Goal: Obtain resource: Obtain resource

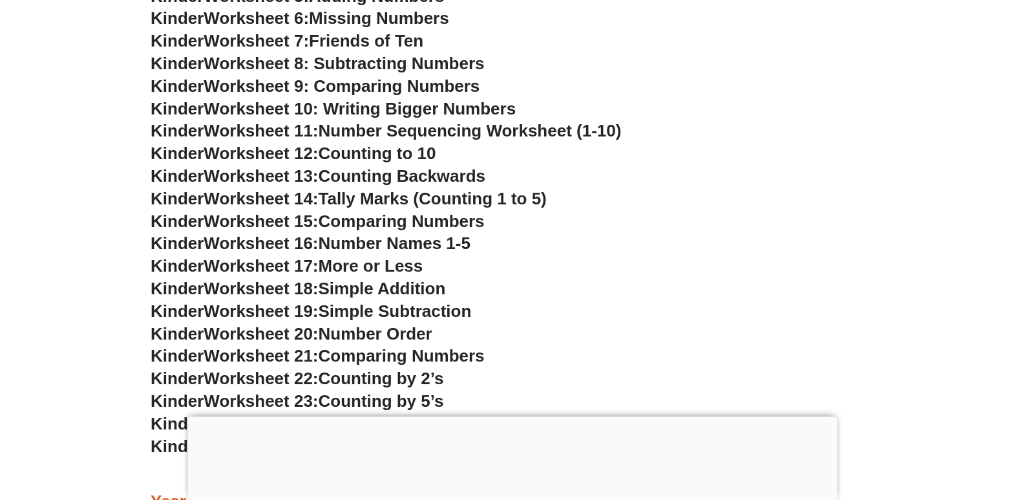
scroll to position [902, 0]
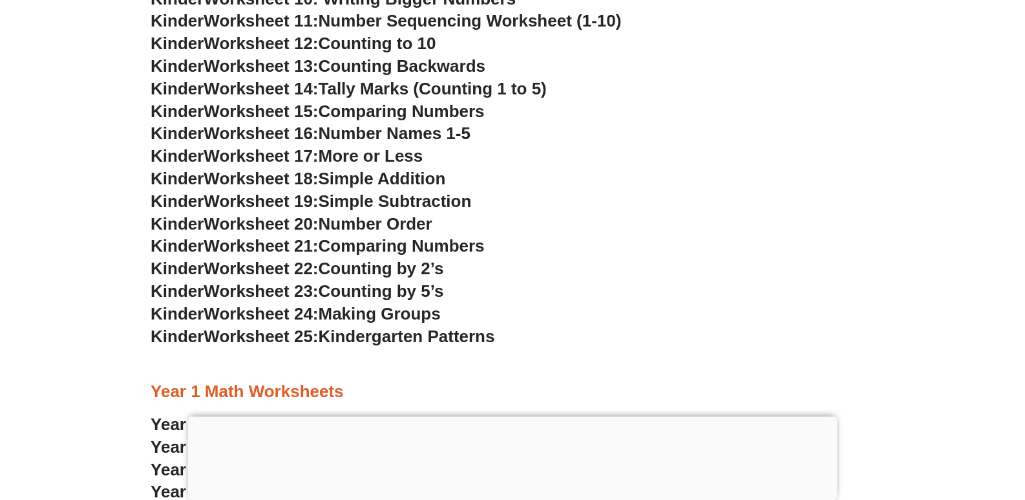
click at [888, 313] on section "Kindergarten Math Worksheets Kinder Worksheet 1: Trading & Coloring Numbers Kin…" at bounding box center [512, 412] width 1025 height 1720
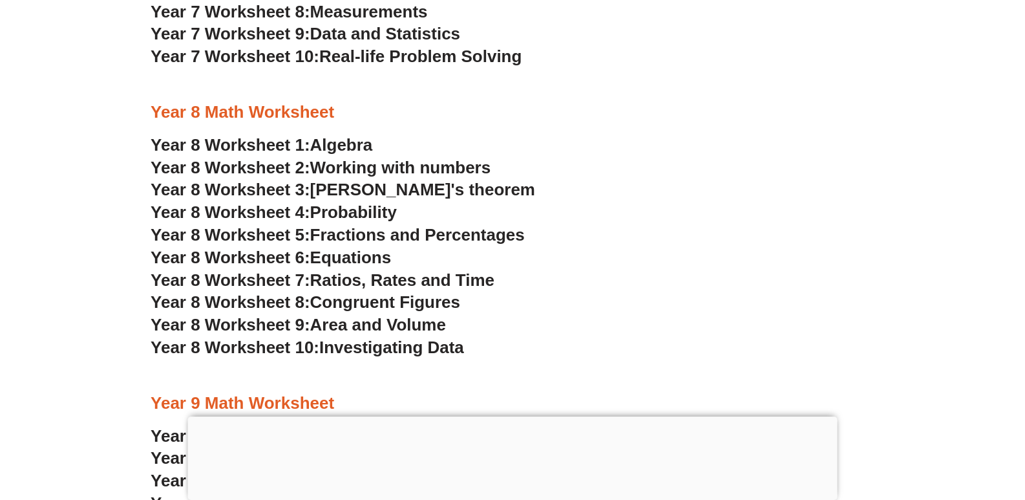
scroll to position [4264, 0]
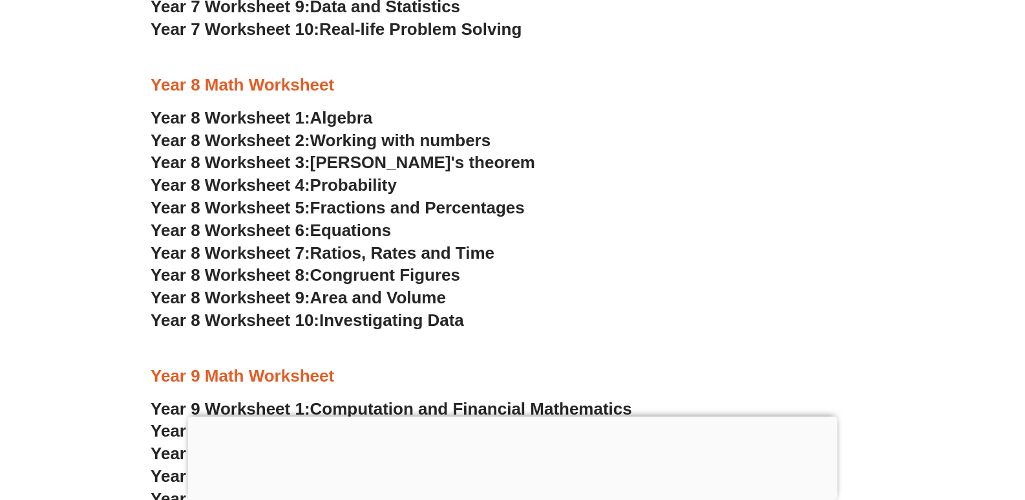
scroll to position [4135, 0]
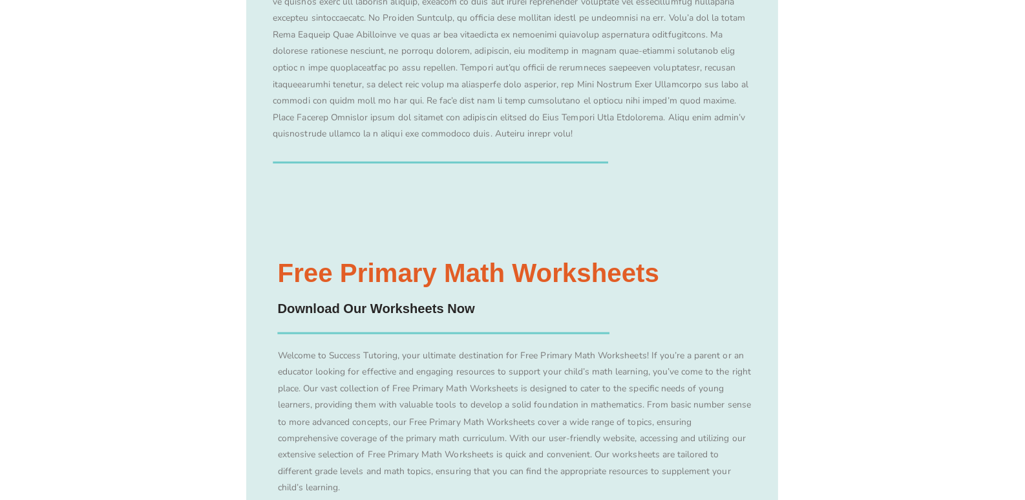
scroll to position [3430, 0]
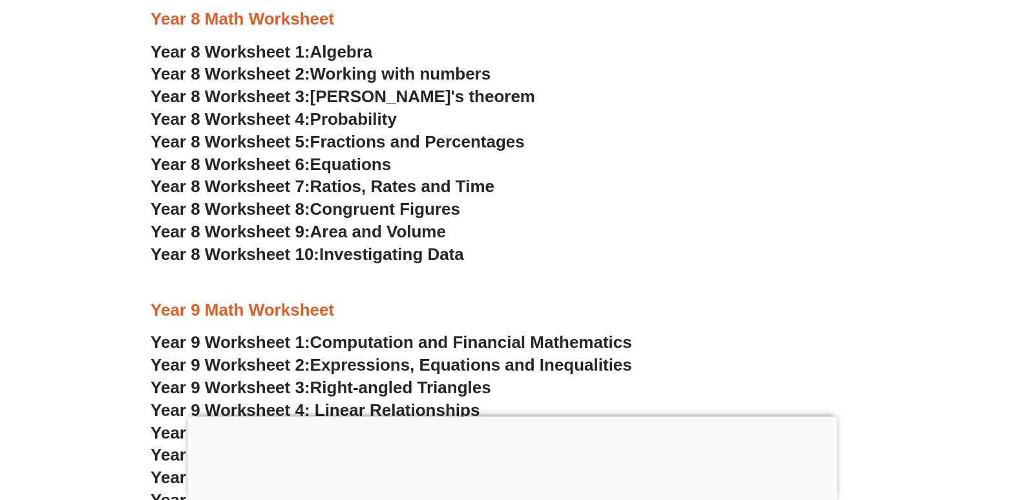
scroll to position [3688, 0]
